Goal: Task Accomplishment & Management: Manage account settings

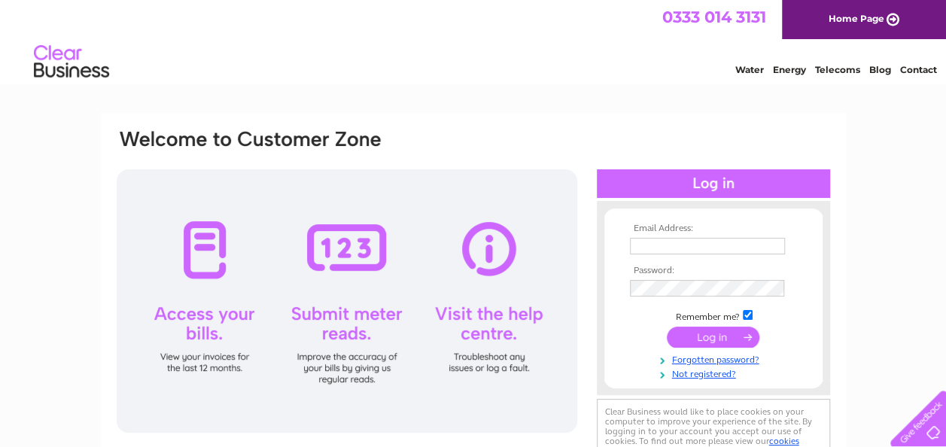
type input "soniapaterson@pmpplc.co.uk"
click at [691, 343] on input "submit" at bounding box center [713, 337] width 93 height 21
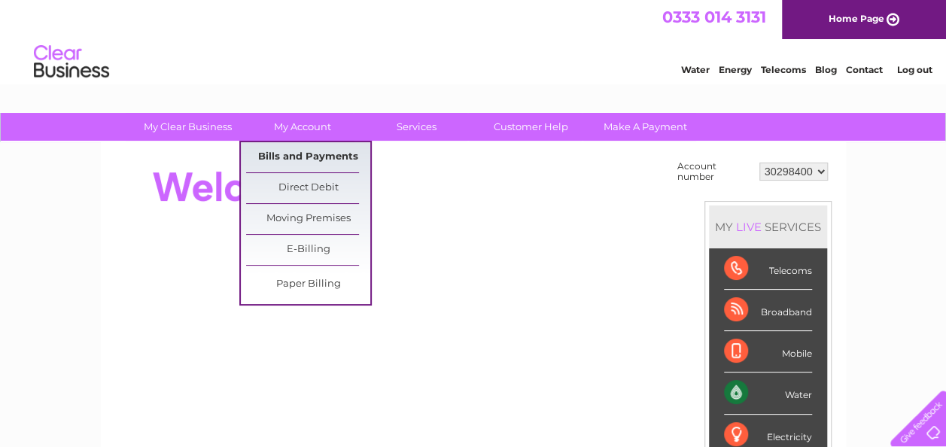
click at [304, 151] on link "Bills and Payments" at bounding box center [308, 157] width 124 height 30
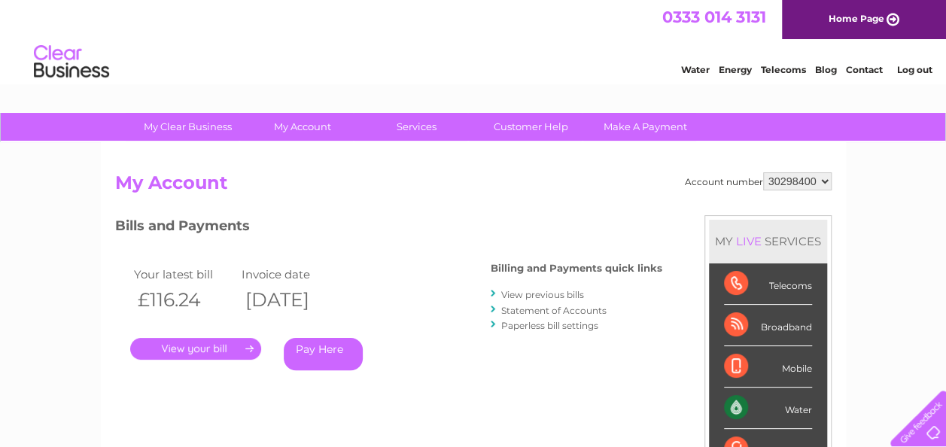
click at [219, 348] on link "." at bounding box center [195, 349] width 131 height 22
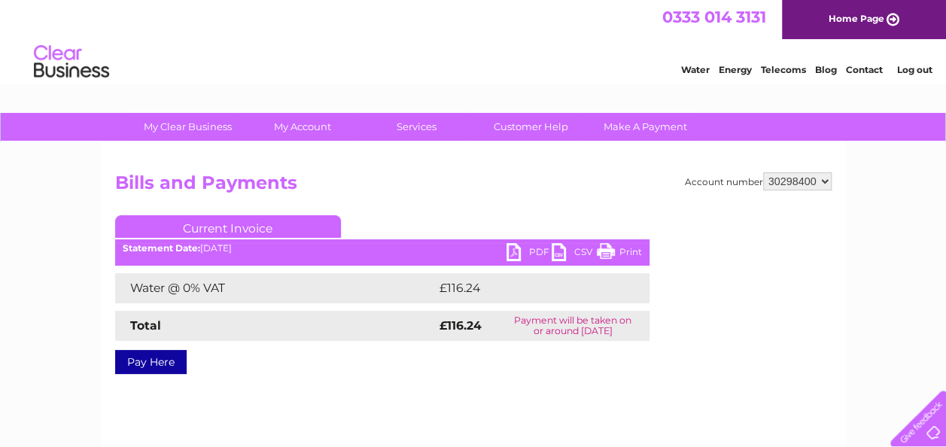
click at [532, 253] on link "PDF" at bounding box center [529, 254] width 45 height 22
